Goal: Task Accomplishment & Management: Complete application form

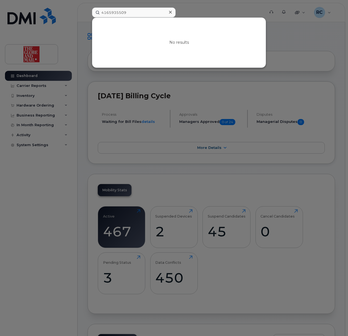
click at [171, 12] on icon at bounding box center [170, 12] width 3 height 3
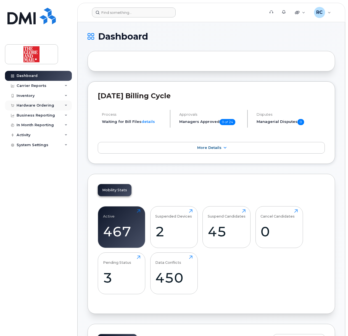
click at [32, 103] on div "Hardware Ordering" at bounding box center [36, 105] width 38 height 4
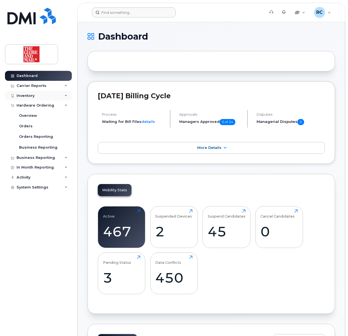
click at [31, 97] on div "Inventory" at bounding box center [26, 95] width 18 height 4
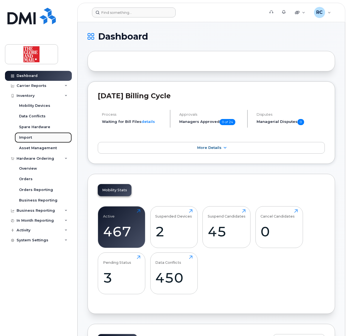
click at [27, 138] on div "Import" at bounding box center [25, 137] width 13 height 5
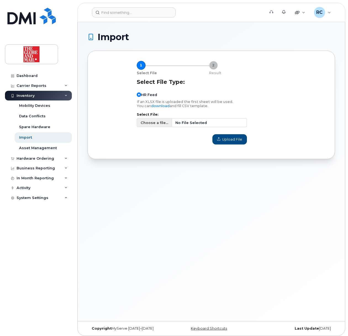
click at [149, 123] on span "Choose a file..." at bounding box center [155, 122] width 28 height 5
click at [149, 123] on input "Choose a file... No File Selected" at bounding box center [192, 122] width 110 height 9
type input "C:\fakepath\TGAMmobileusers_September182025.csv"
click at [230, 142] on span "Upload File" at bounding box center [229, 139] width 25 height 5
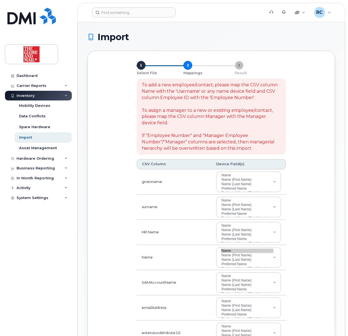
select select
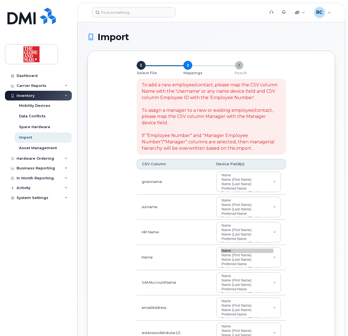
select select
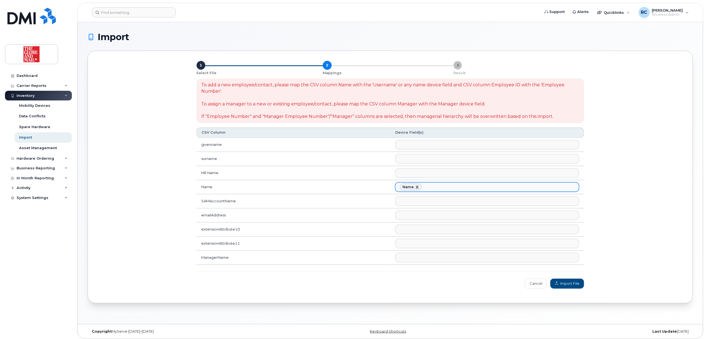
click at [348, 189] on link at bounding box center [417, 187] width 4 height 4
select select
click at [275, 157] on td "surname" at bounding box center [294, 159] width 194 height 14
click at [348, 174] on ul at bounding box center [487, 172] width 183 height 9
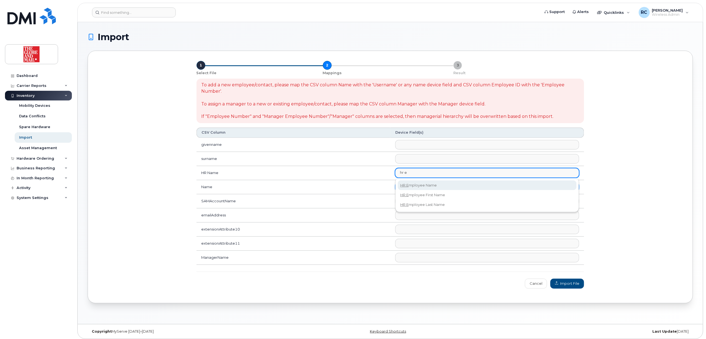
type input "hr e"
select select "hr_employee_name"
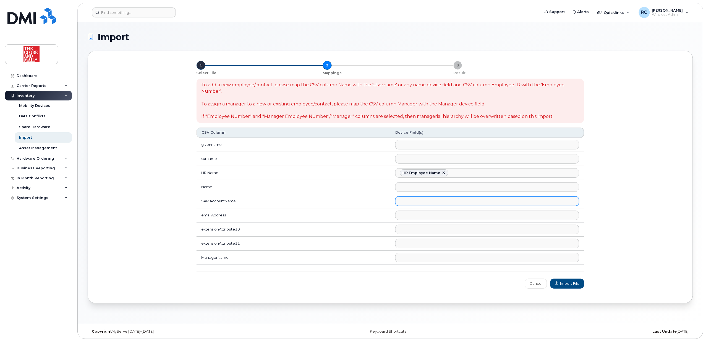
click at [348, 204] on ul at bounding box center [487, 201] width 183 height 9
type input "empoy"
click at [348, 191] on ul at bounding box center [487, 186] width 183 height 9
click at [348, 204] on ul at bounding box center [487, 201] width 183 height 9
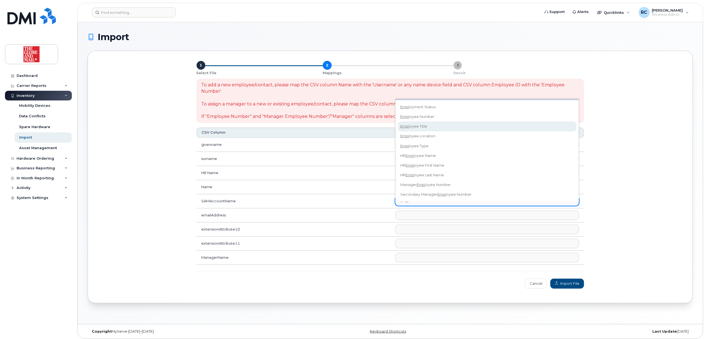
type input "empl"
drag, startPoint x: 424, startPoint y: 116, endPoint x: 421, endPoint y: 120, distance: 4.9
select select "employee_number"
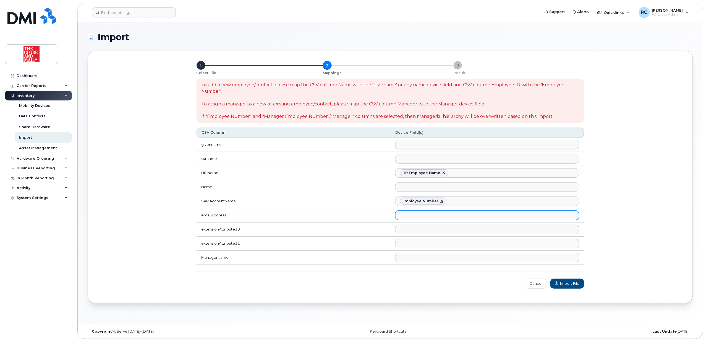
click at [348, 219] on ul at bounding box center [487, 215] width 183 height 9
type input "email"
select select "email"
click at [348, 233] on ul at bounding box center [487, 229] width 183 height 9
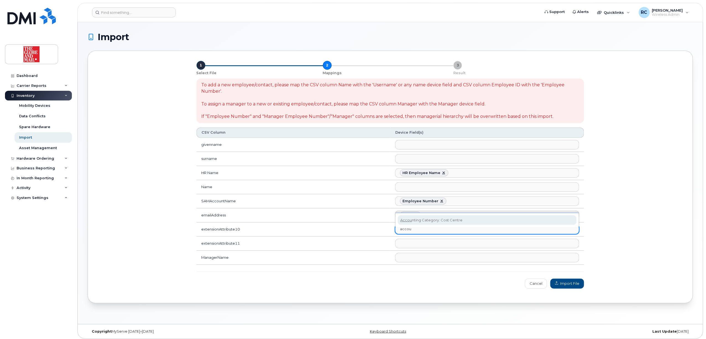
type input "accou"
select select "accounting_type_956"
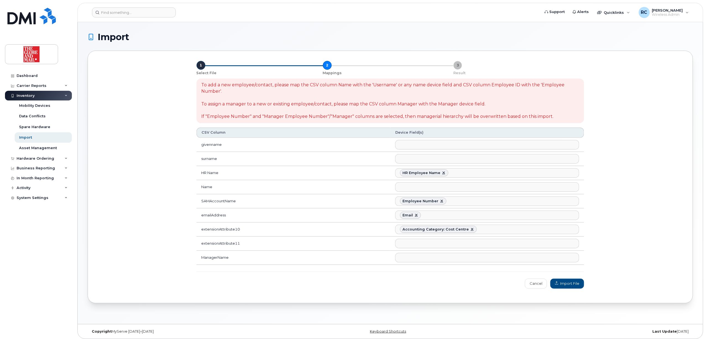
scroll to position [164, 0]
click at [348, 248] on ul at bounding box center [487, 243] width 183 height 9
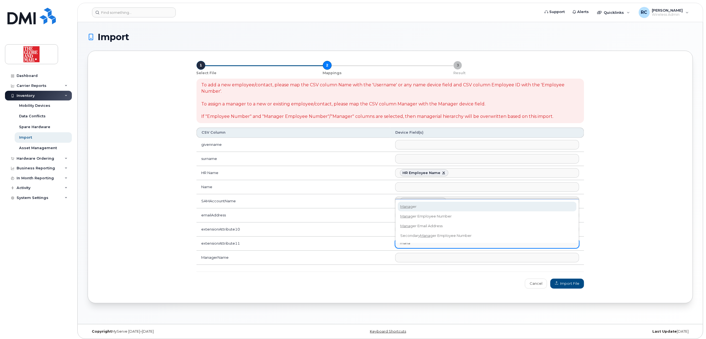
type input "mana"
select select "manager"
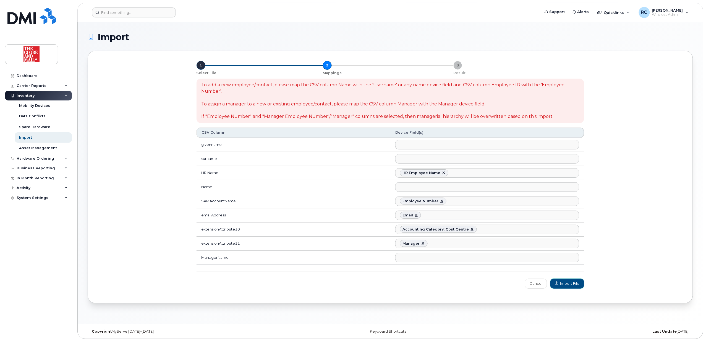
click at [348, 288] on button "Import File" at bounding box center [568, 283] width 34 height 10
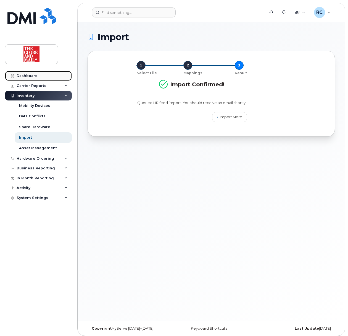
click at [23, 74] on div "Dashboard" at bounding box center [27, 76] width 21 height 4
